Goal: Navigation & Orientation: Find specific page/section

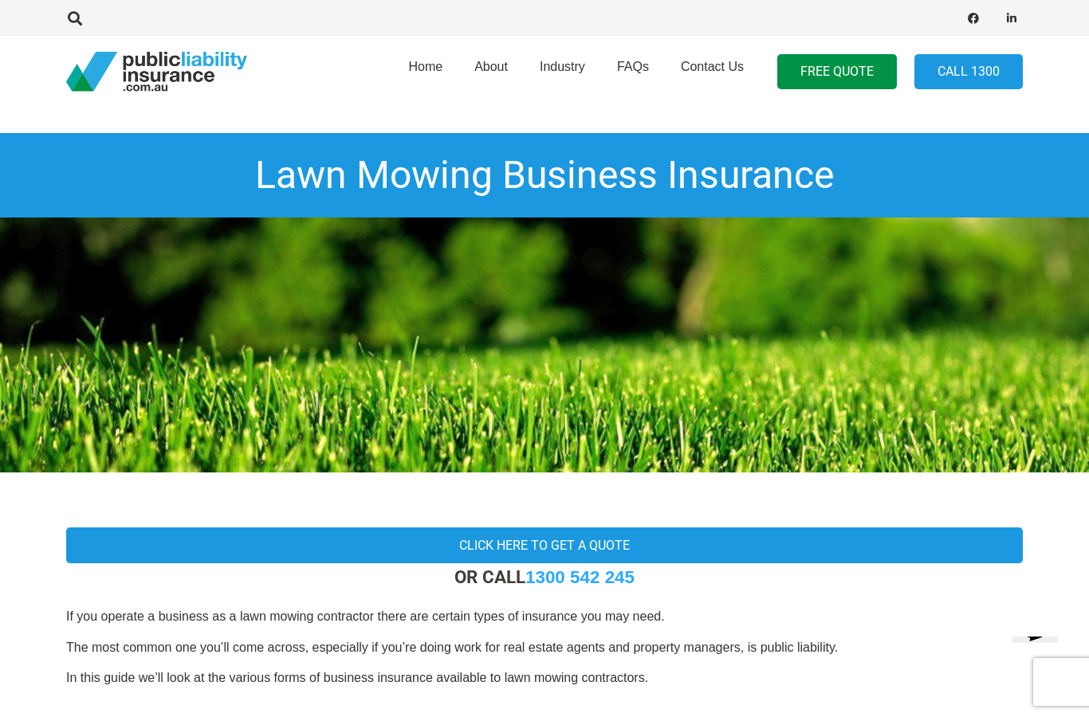
click at [570, 69] on span "Industry" at bounding box center [562, 67] width 45 height 14
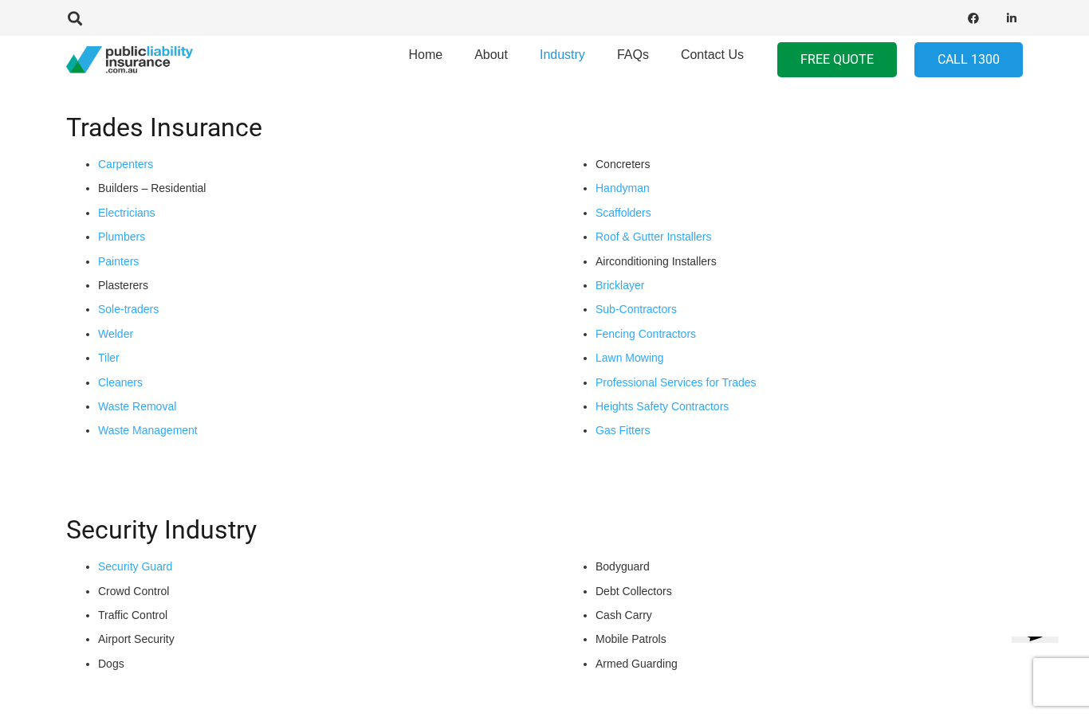
scroll to position [618, 0]
click at [635, 356] on link "Lawn Mowing" at bounding box center [629, 359] width 69 height 13
